Goal: Book appointment/travel/reservation

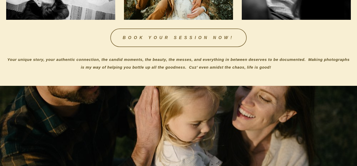
scroll to position [385, 0]
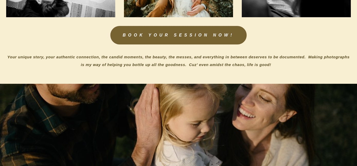
click at [157, 37] on link "BOOK YOUR SESSION NOW!" at bounding box center [178, 35] width 136 height 19
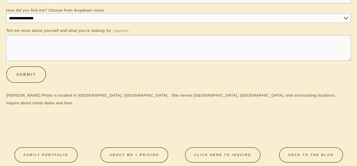
scroll to position [195, 0]
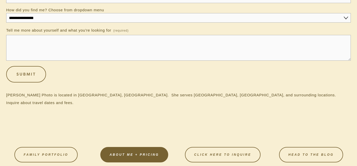
click at [131, 152] on link "About Me + Pricing" at bounding box center [134, 154] width 68 height 15
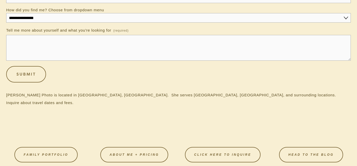
scroll to position [0, 0]
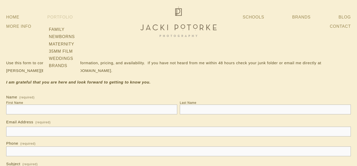
click at [56, 14] on span "Portfolio Family Newborns Maternity 35mm Film Weddings Brands" at bounding box center [59, 17] width 25 height 9
click at [57, 30] on link "Family" at bounding box center [61, 29] width 29 height 7
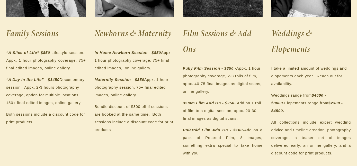
scroll to position [167, 0]
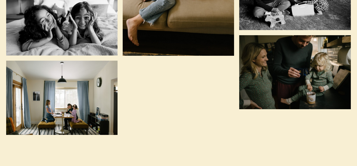
scroll to position [2182, 0]
